Goal: Transaction & Acquisition: Purchase product/service

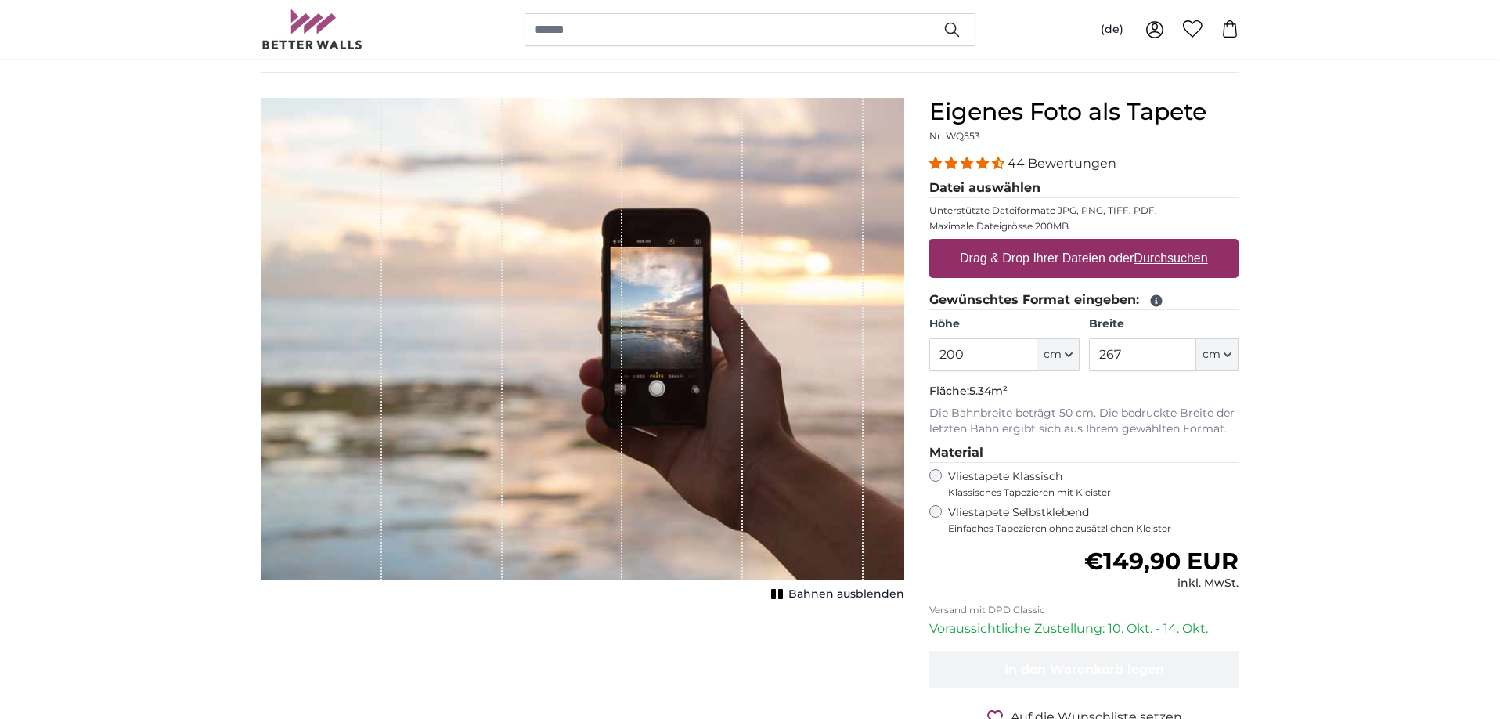
scroll to position [106, 0]
click at [963, 356] on input "200" at bounding box center [982, 354] width 107 height 33
type input "150"
click at [1125, 358] on input "267" at bounding box center [1142, 354] width 107 height 33
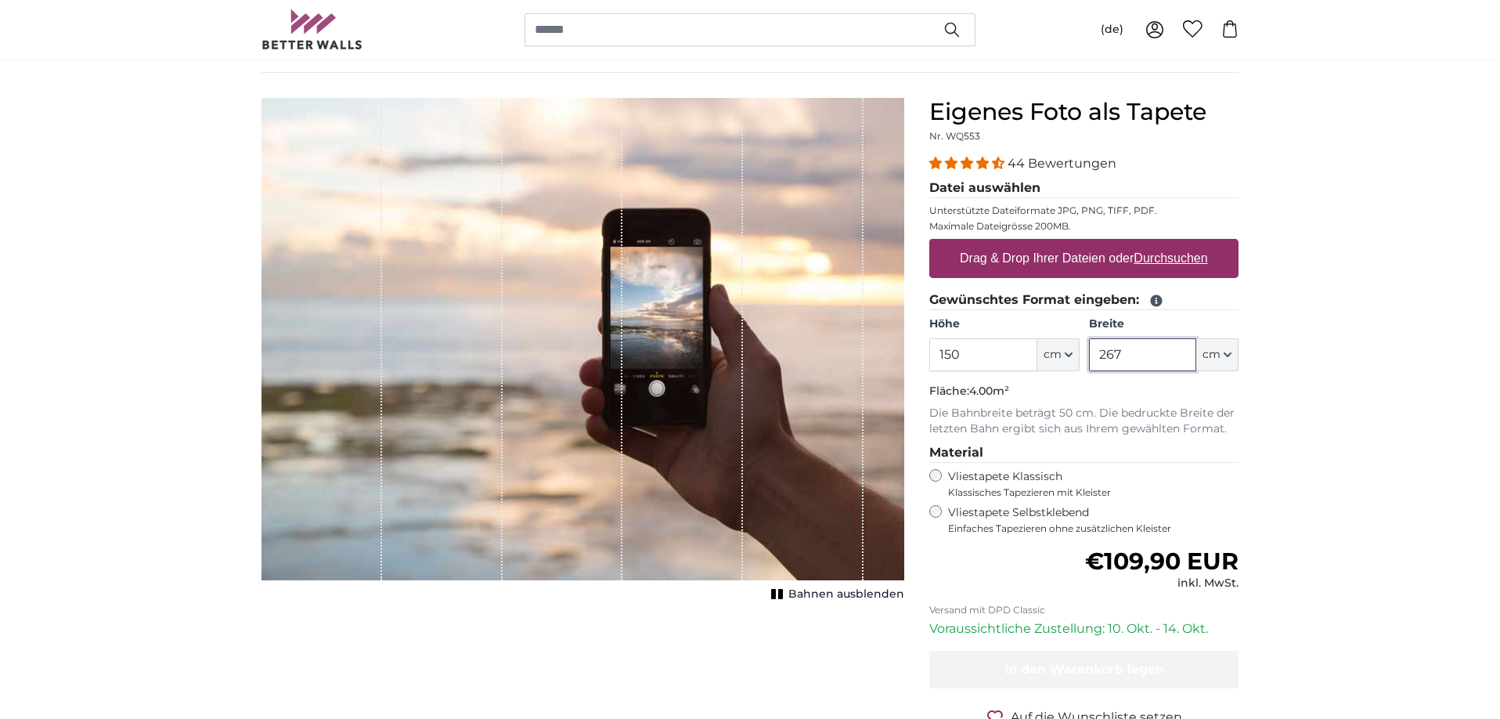
click at [1125, 358] on input "267" at bounding box center [1142, 354] width 107 height 33
type input "500"
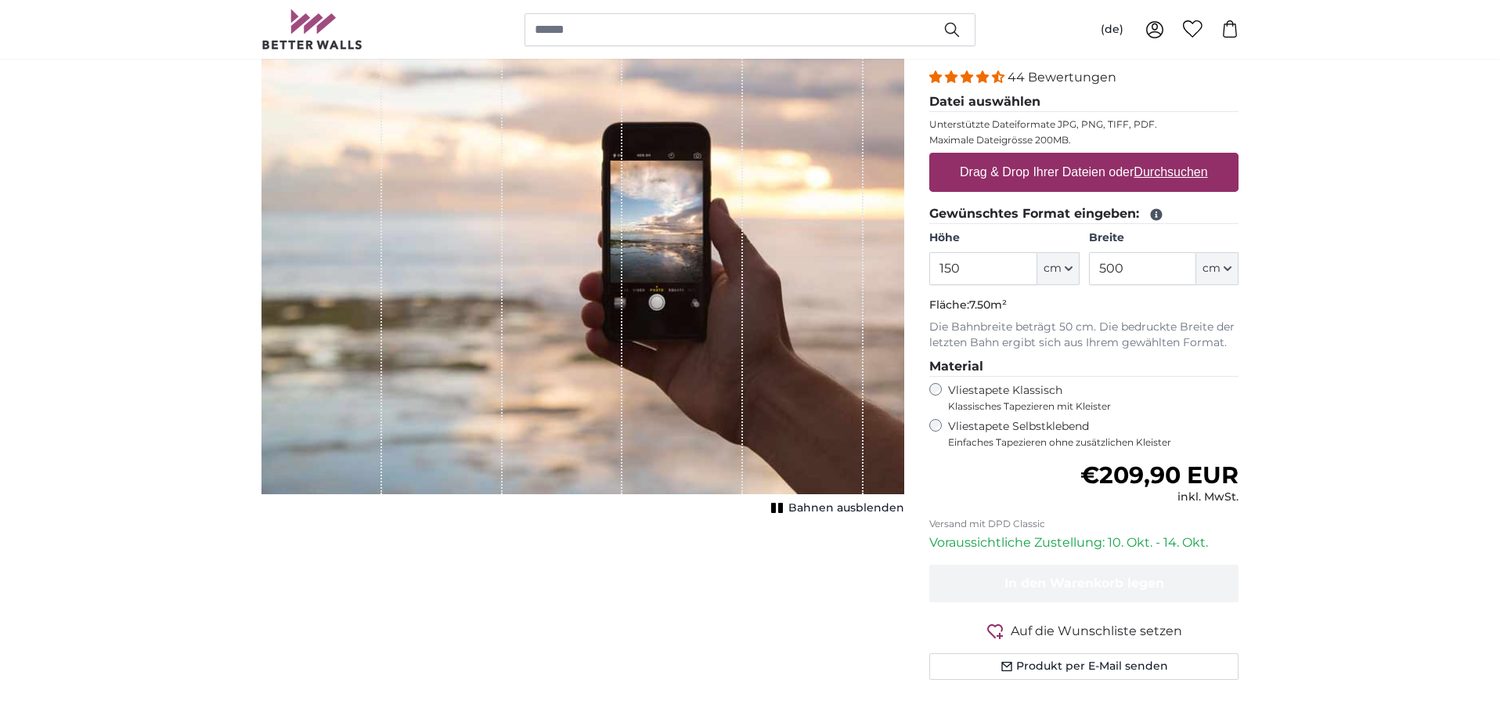
scroll to position [189, 0]
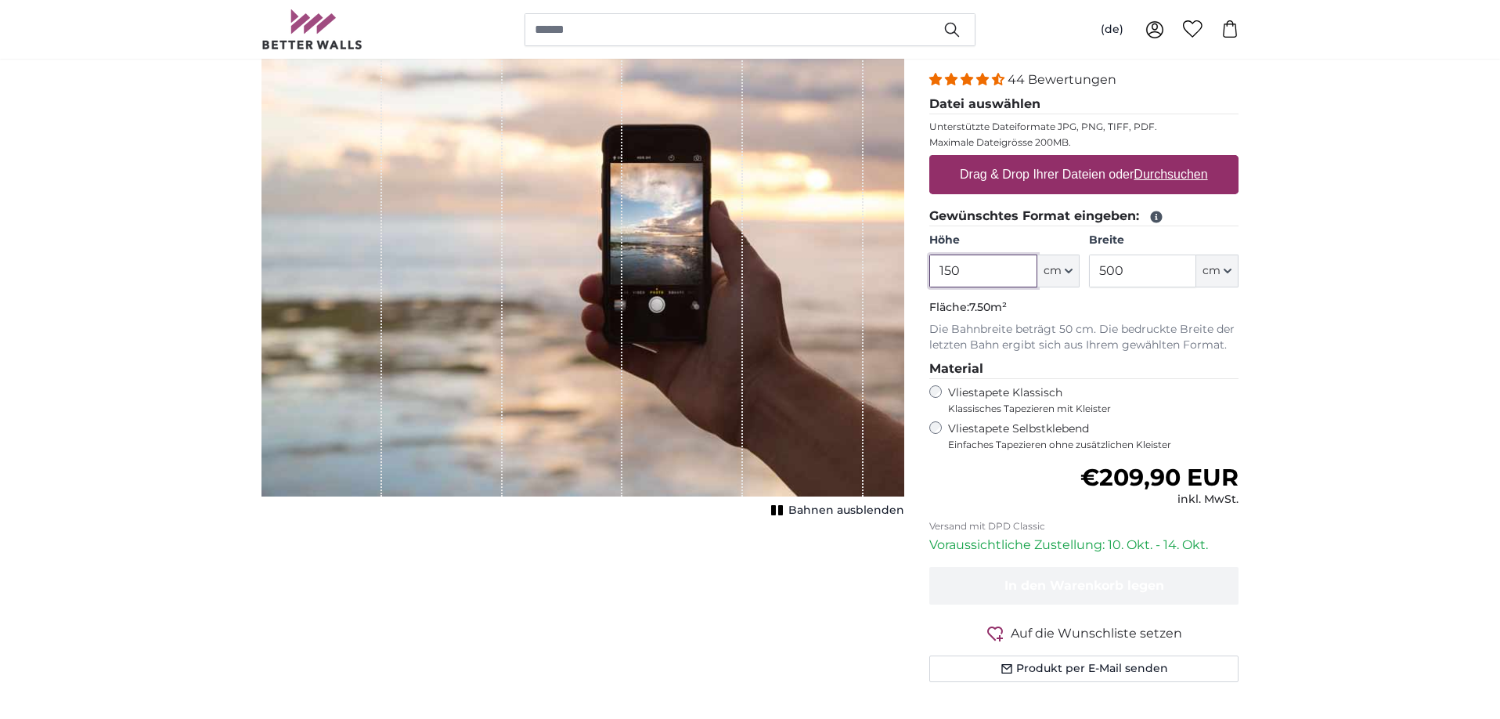
click at [973, 279] on input "150" at bounding box center [982, 270] width 107 height 33
type input "125"
